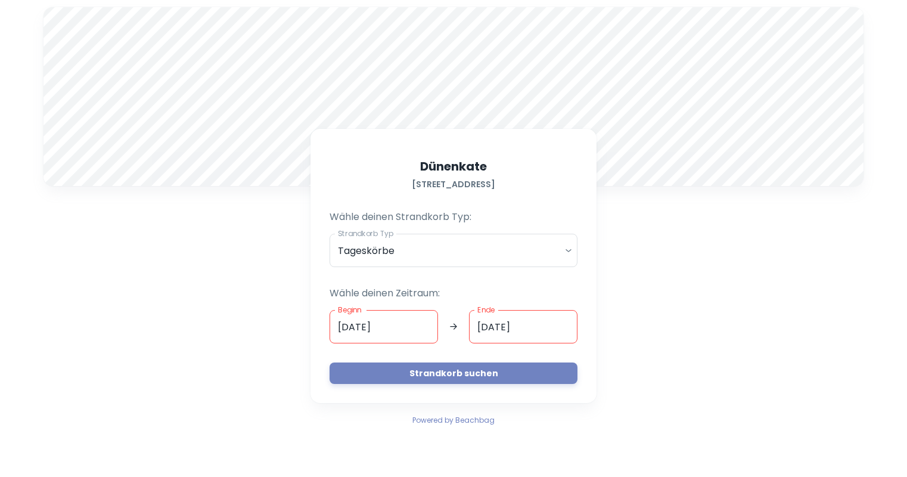
drag, startPoint x: 374, startPoint y: 79, endPoint x: 339, endPoint y: 4, distance: 82.4
click at [339, 4] on div "A [STREET_ADDRESS] Wähle deinen Strandkorb Typ: Strandkorb Typ Tageskörbe daily…" at bounding box center [453, 217] width 834 height 434
drag, startPoint x: 387, startPoint y: 100, endPoint x: 324, endPoint y: 7, distance: 112.4
click at [324, 7] on div "A [STREET_ADDRESS] Wähle deinen Strandkorb Typ: Strandkorb Typ Tageskörbe daily…" at bounding box center [453, 217] width 834 height 434
click at [391, 330] on input "[DATE]" at bounding box center [384, 326] width 108 height 33
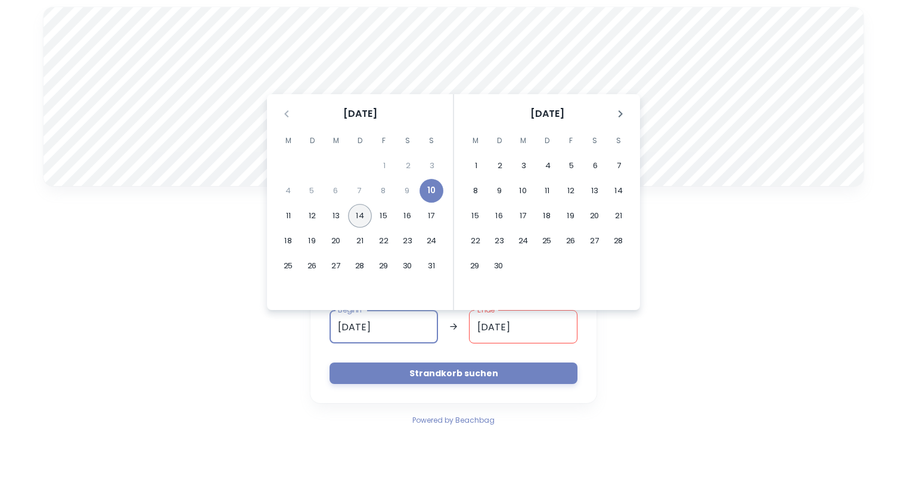
click at [356, 213] on button "14" at bounding box center [360, 216] width 24 height 24
type input "[DATE]"
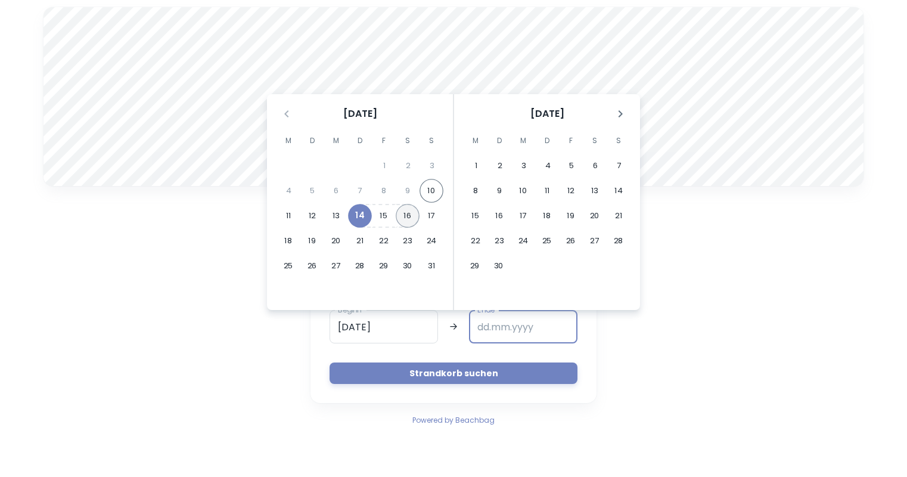
click at [409, 217] on button "16" at bounding box center [408, 216] width 24 height 24
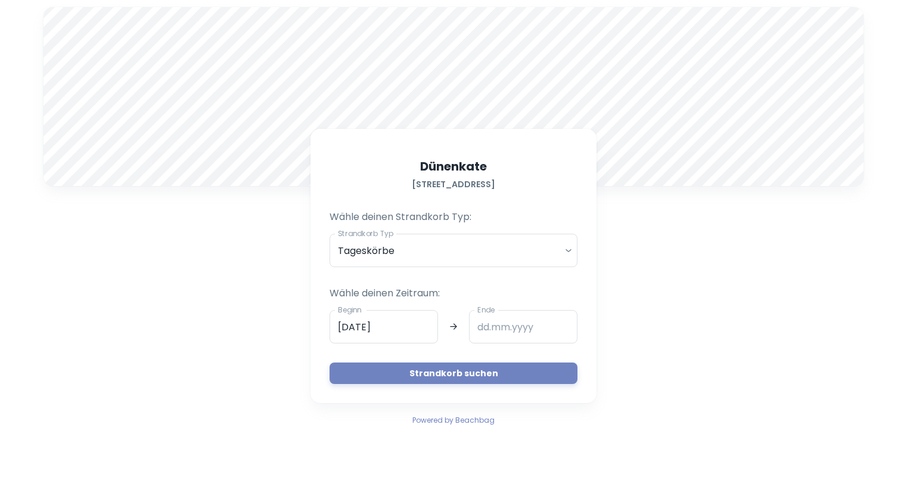
type input "[DATE]"
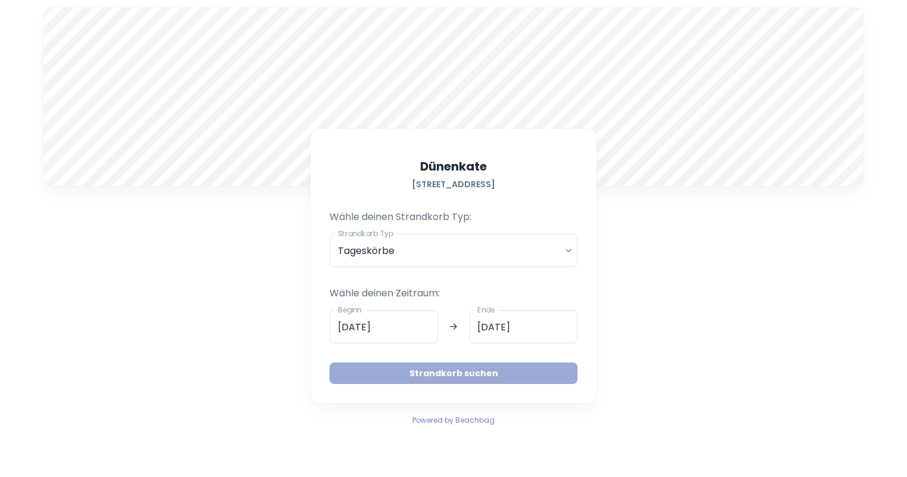
click at [437, 377] on button "Strandkorb suchen" at bounding box center [454, 372] width 248 height 21
